Goal: Information Seeking & Learning: Find specific page/section

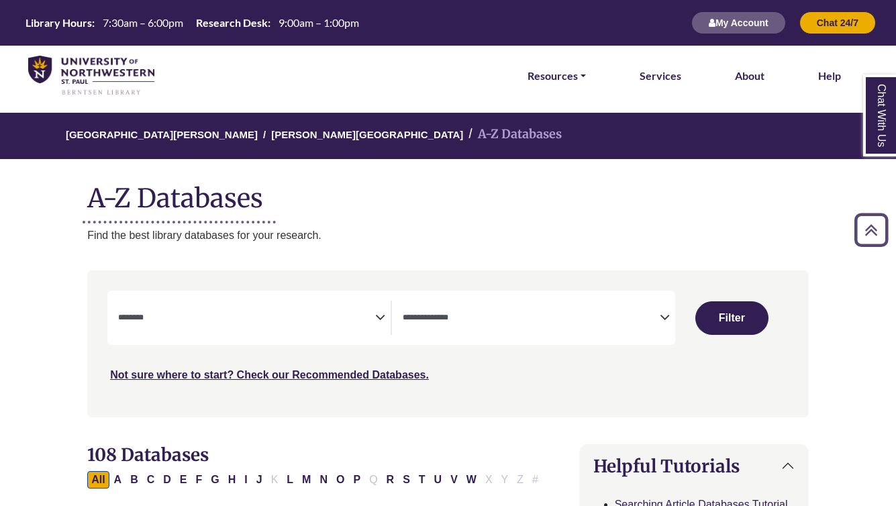
select select "Database Subject Filter"
select select "Database Types Filter"
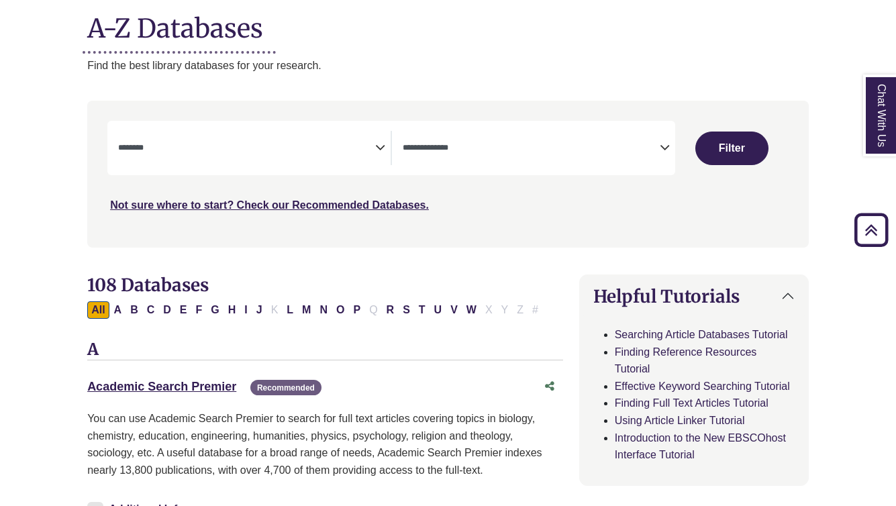
scroll to position [170, 0]
click at [327, 148] on textarea "Search" at bounding box center [246, 149] width 257 height 11
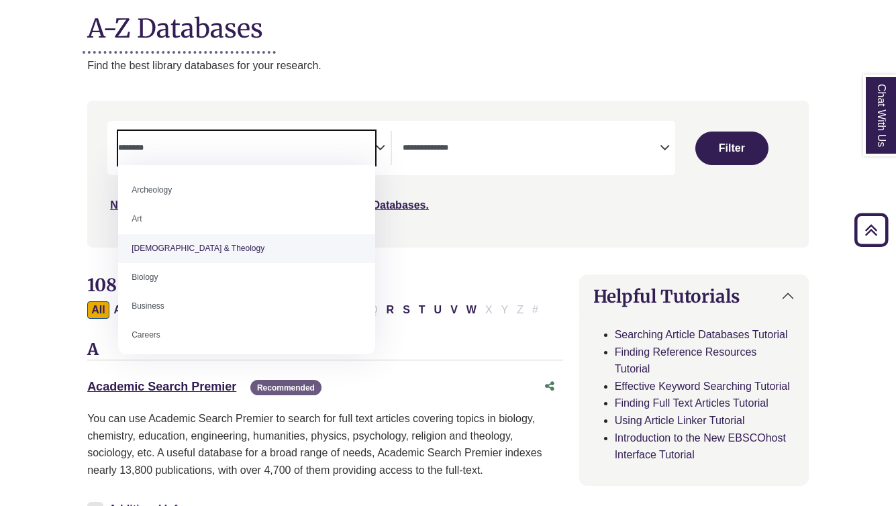
select select "*****"
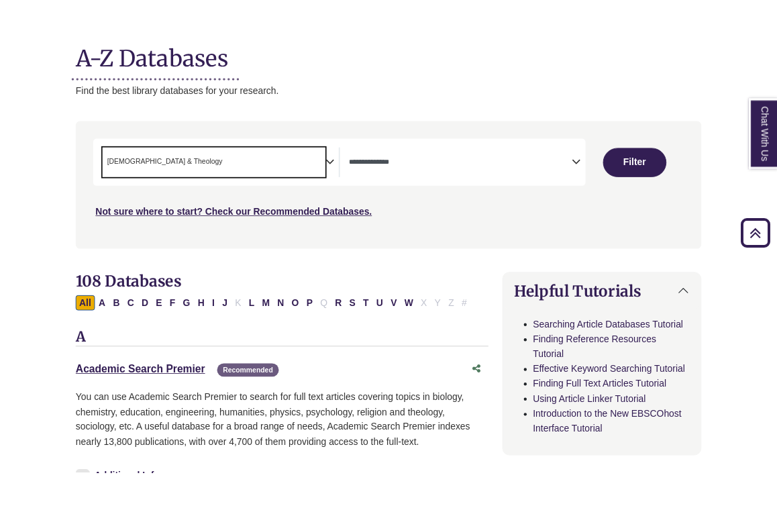
scroll to position [26, 0]
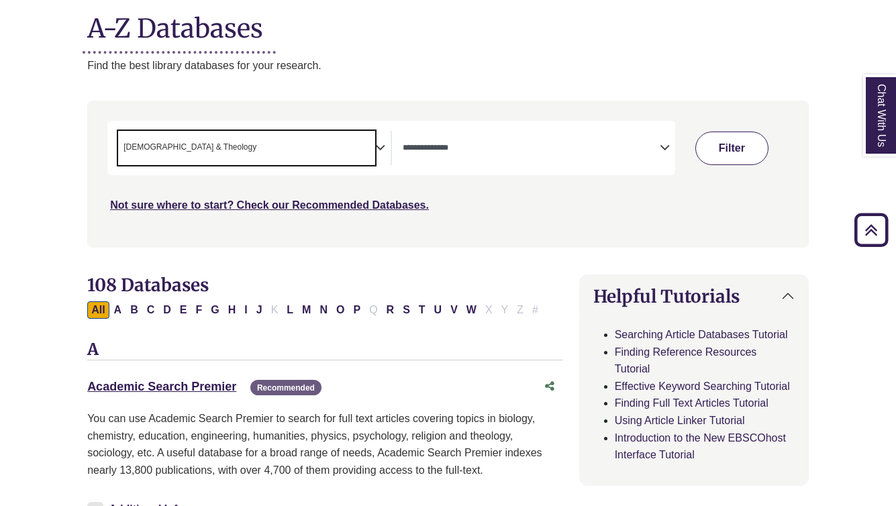
click at [718, 149] on button "Filter" at bounding box center [731, 149] width 73 height 34
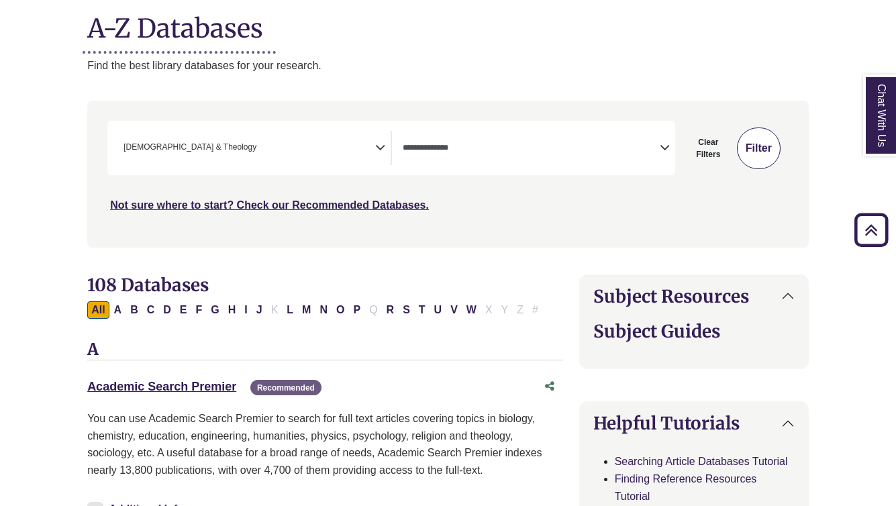
select select "Database Types Filter"
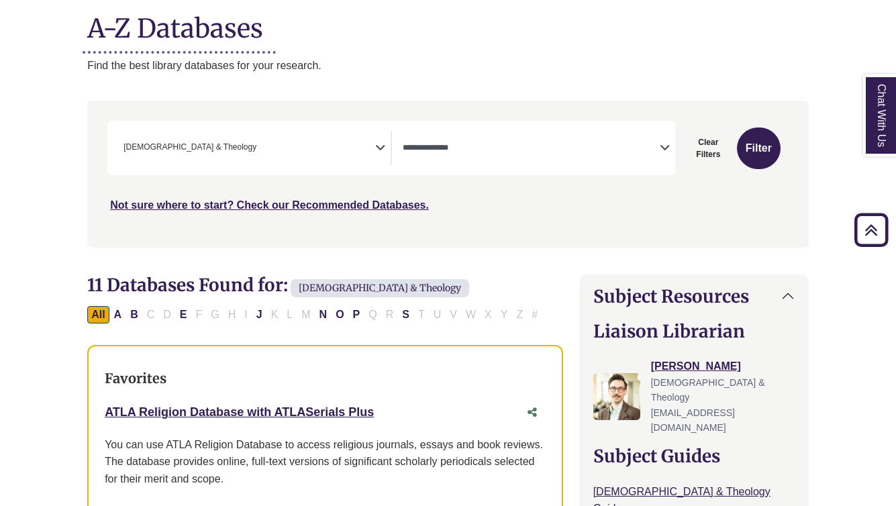
click at [294, 420] on div "ATLA Religion Database with ATLASerials Plus This link opens in a new window" at bounding box center [312, 412] width 414 height 19
click at [294, 411] on link "ATLA Religion Database with ATLASerials Plus This link opens in a new window" at bounding box center [239, 411] width 269 height 13
